Goal: Task Accomplishment & Management: Manage account settings

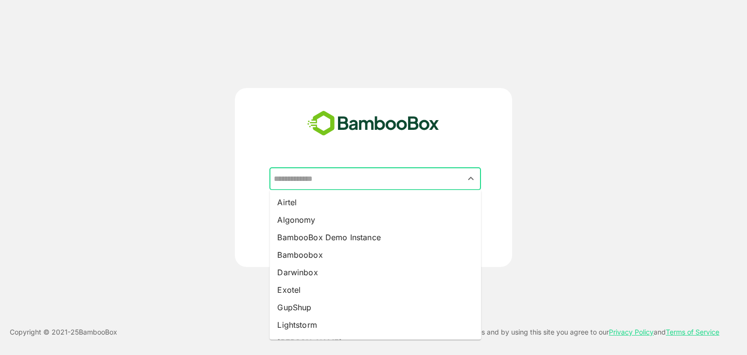
click at [340, 183] on input "text" at bounding box center [375, 179] width 208 height 18
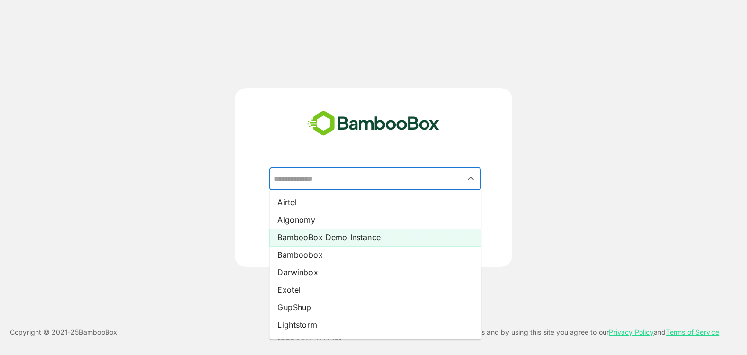
click at [333, 241] on li "BambooBox Demo Instance" at bounding box center [375, 238] width 212 height 18
type input "**********"
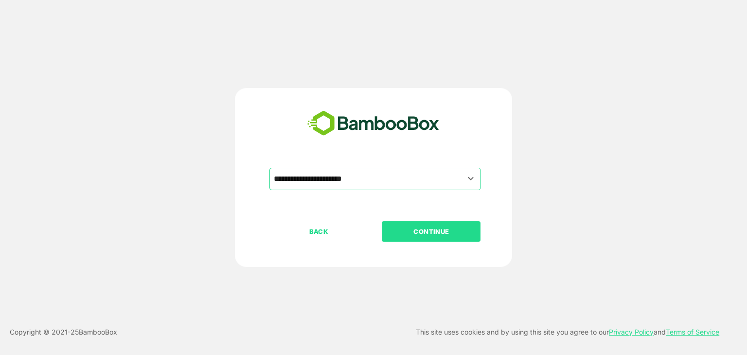
click at [424, 231] on p "CONTINUE" at bounding box center [431, 231] width 97 height 11
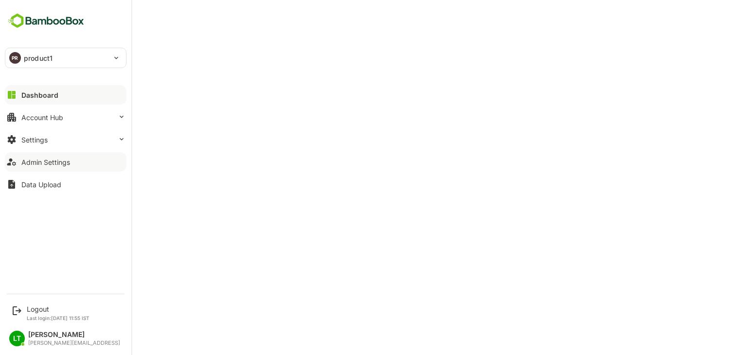
click at [52, 163] on div "Admin Settings" at bounding box center [45, 162] width 49 height 8
click at [35, 311] on div "Logout" at bounding box center [58, 309] width 63 height 8
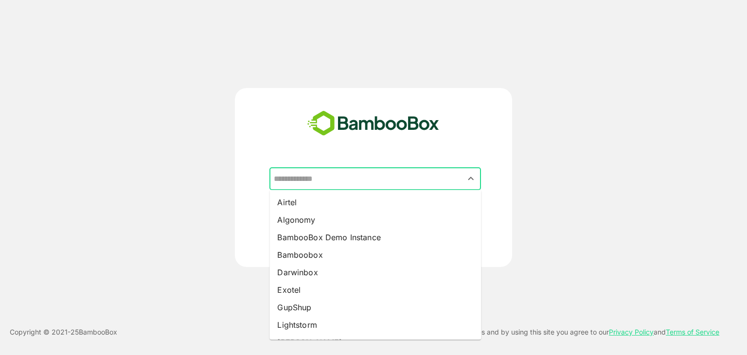
click at [298, 177] on input "text" at bounding box center [375, 179] width 208 height 18
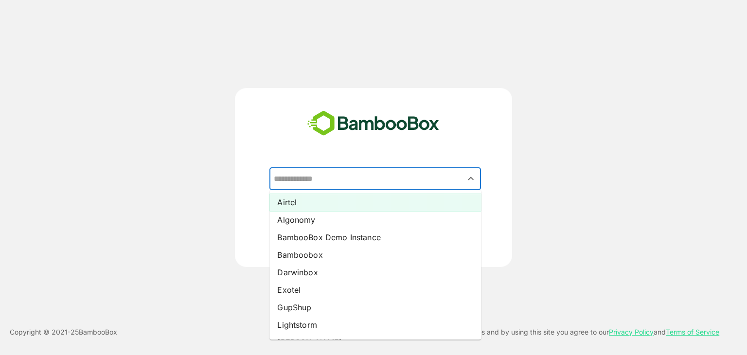
click at [297, 203] on li "Airtel" at bounding box center [375, 203] width 212 height 18
click at [336, 174] on input "******" at bounding box center [375, 179] width 208 height 18
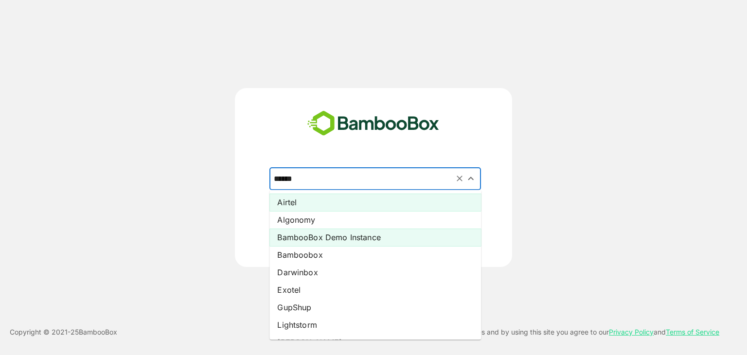
click at [345, 241] on li "BambooBox Demo Instance" at bounding box center [375, 238] width 212 height 18
type input "**********"
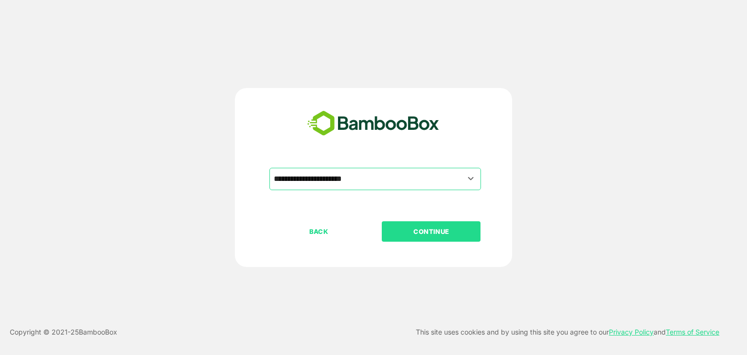
click at [399, 235] on p "CONTINUE" at bounding box center [431, 231] width 97 height 11
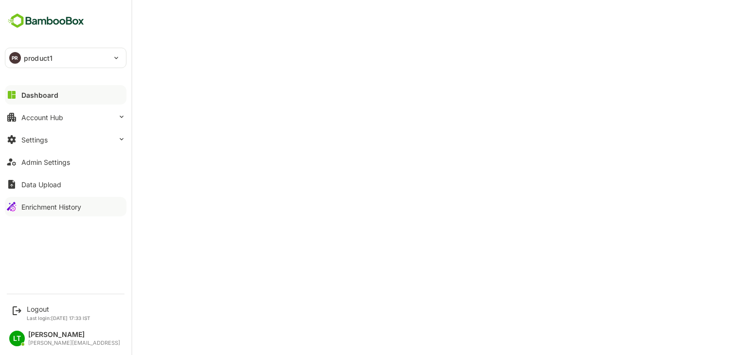
click at [19, 205] on button "Enrichment History" at bounding box center [66, 206] width 122 height 19
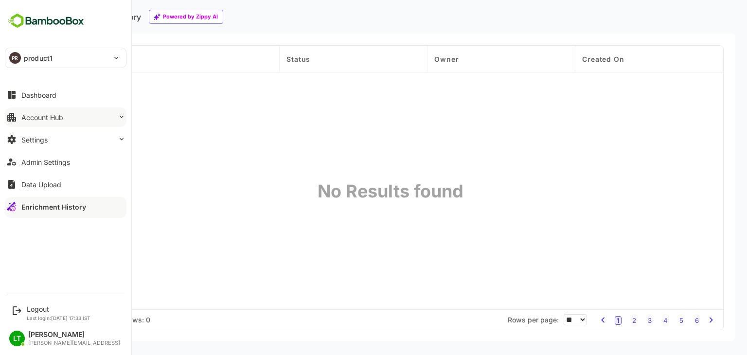
click at [46, 117] on div "Account Hub" at bounding box center [42, 117] width 42 height 8
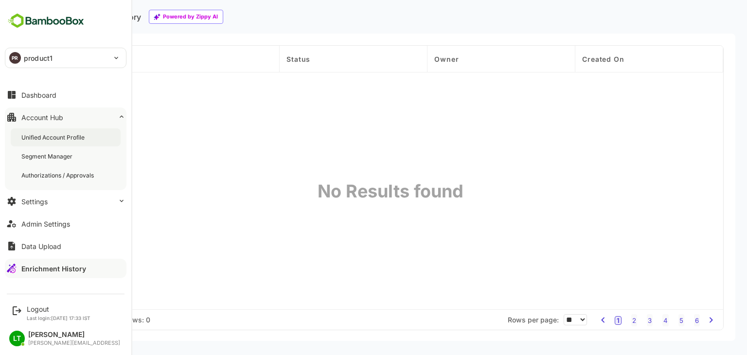
click at [59, 137] on div "Unified Account Profile" at bounding box center [53, 137] width 65 height 8
click at [58, 141] on div "Unified Account Profile" at bounding box center [53, 137] width 65 height 8
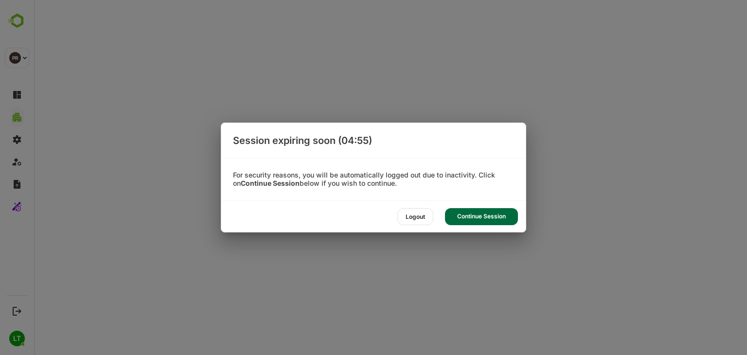
click at [502, 208] on div "Continue Session" at bounding box center [481, 216] width 73 height 17
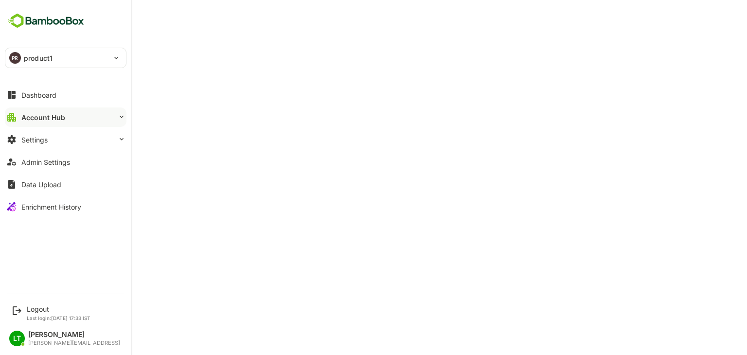
click at [78, 57] on div "PR product1" at bounding box center [59, 57] width 109 height 19
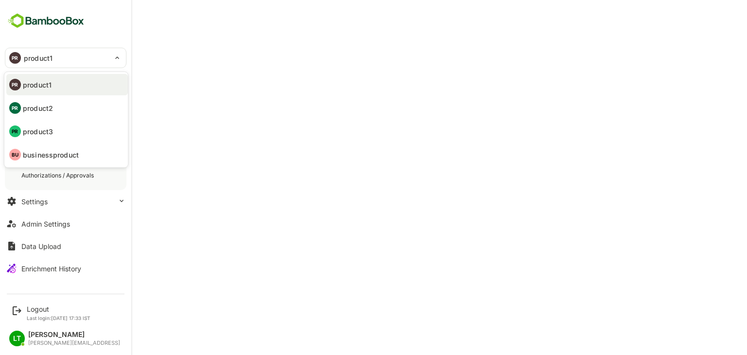
click at [155, 195] on div at bounding box center [373, 177] width 747 height 355
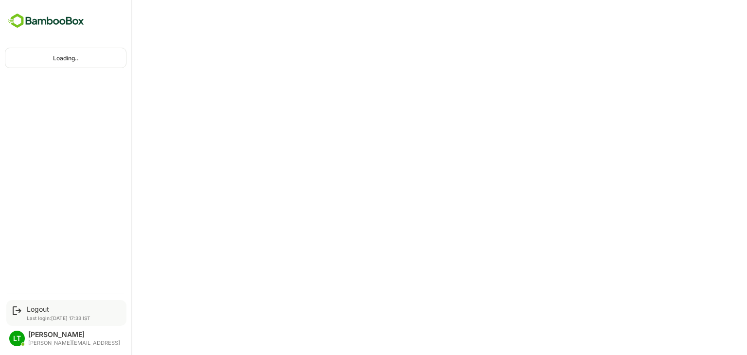
click at [41, 318] on p "Last login: Oct 3 17:33 IST" at bounding box center [59, 318] width 64 height 6
click at [38, 311] on div "Logout" at bounding box center [59, 309] width 64 height 8
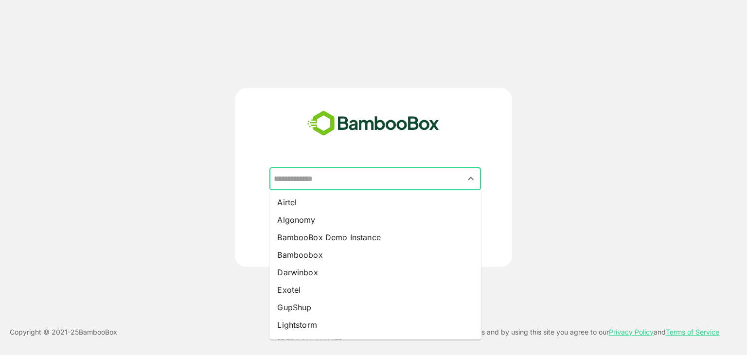
click at [399, 184] on input "text" at bounding box center [375, 179] width 208 height 18
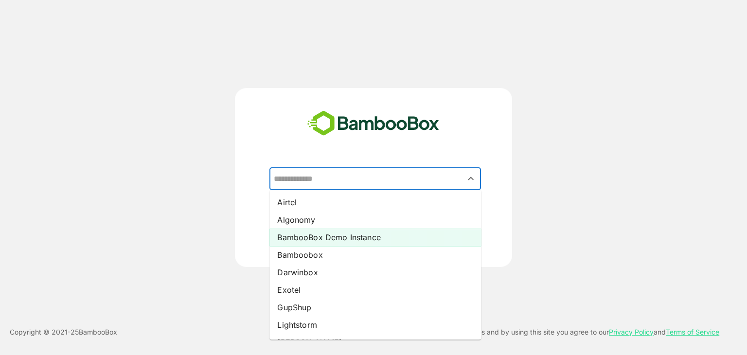
click at [337, 239] on li "BambooBox Demo Instance" at bounding box center [375, 238] width 212 height 18
type input "**********"
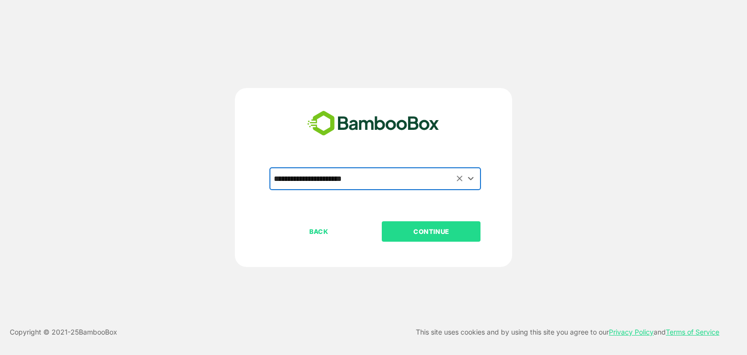
click at [414, 230] on p "CONTINUE" at bounding box center [431, 231] width 97 height 11
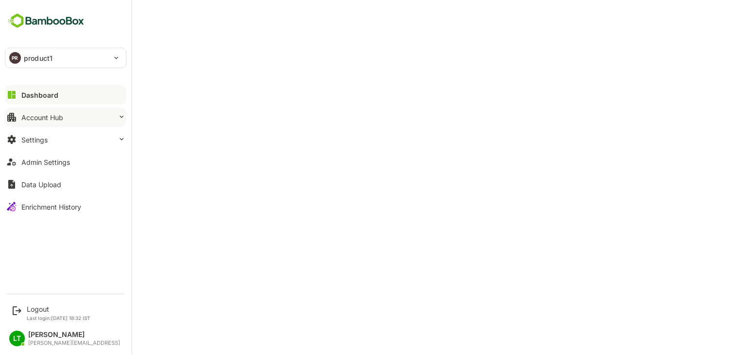
click at [51, 126] on button "Account Hub" at bounding box center [66, 116] width 122 height 19
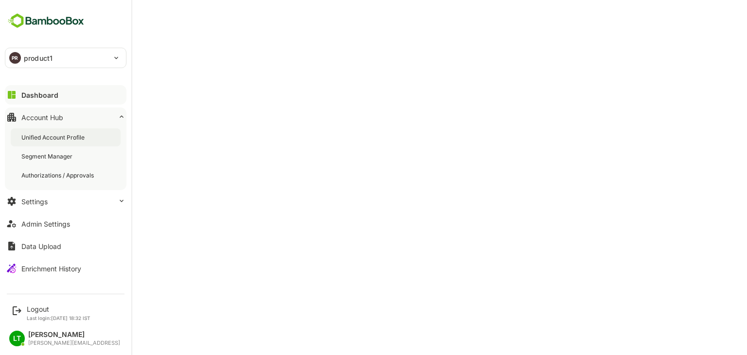
click at [67, 137] on div "Unified Account Profile" at bounding box center [53, 137] width 65 height 8
click at [70, 206] on button "Settings" at bounding box center [66, 201] width 122 height 19
